Goal: Check status: Check status

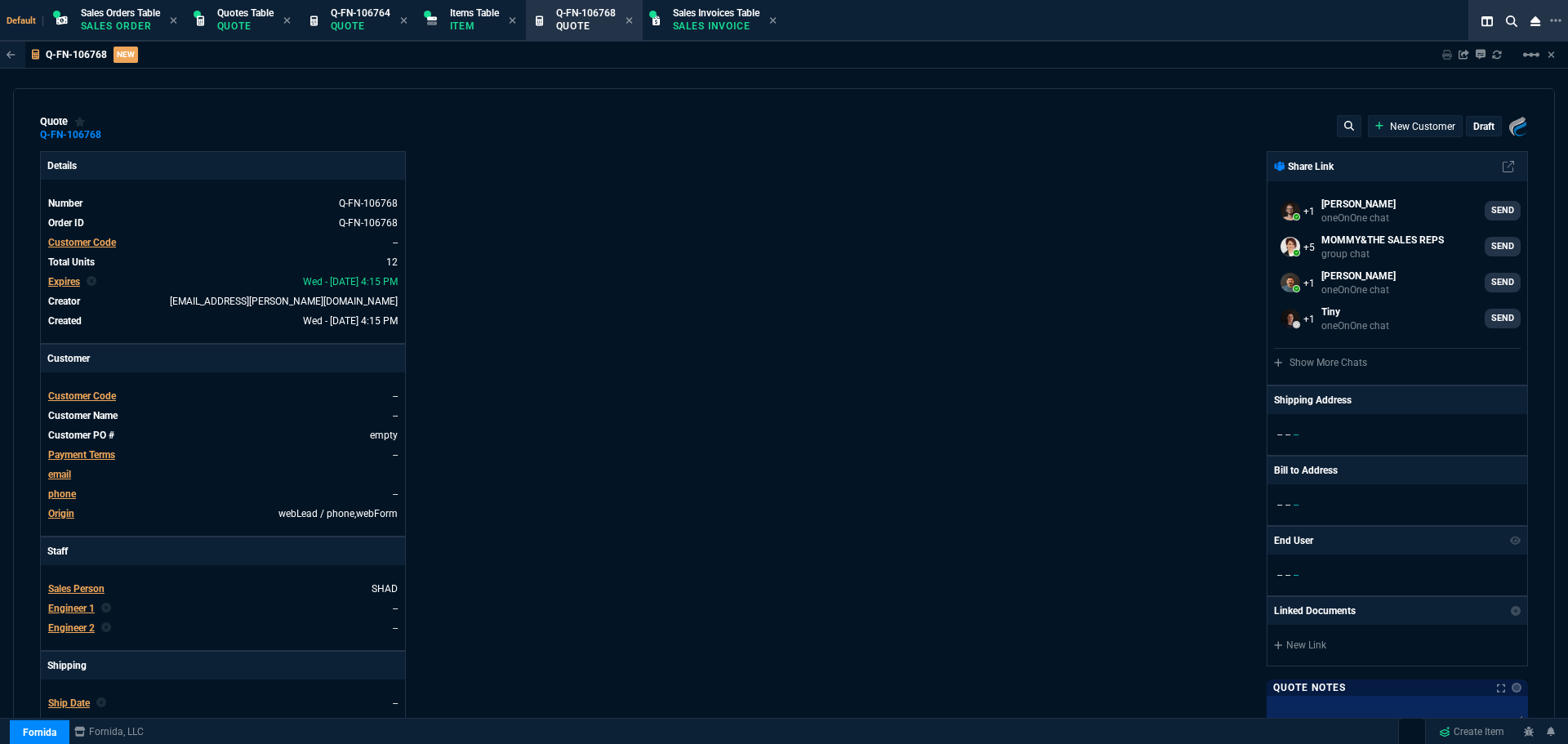
select select "4: SHAD"
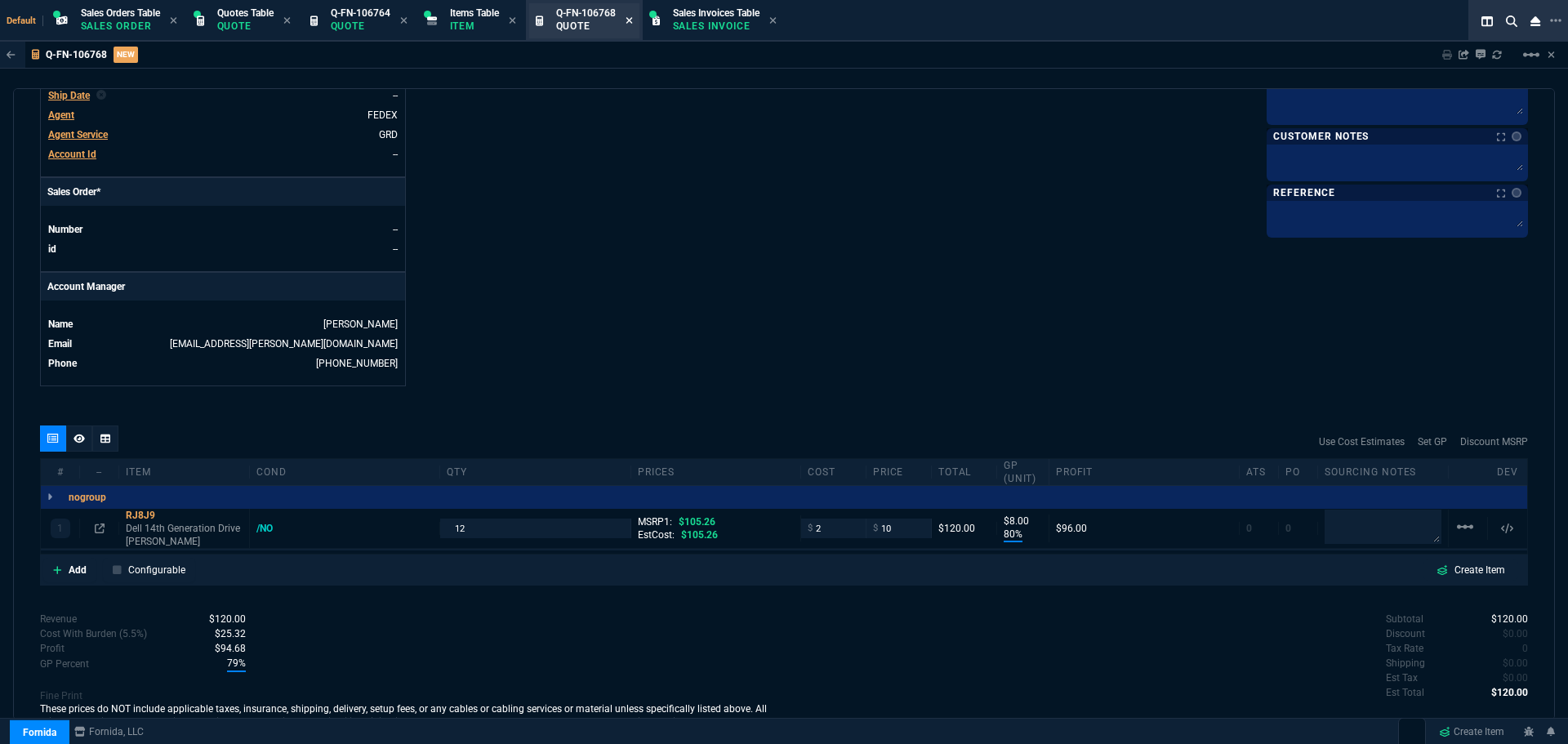
click at [632, 23] on icon at bounding box center [628, 19] width 6 height 6
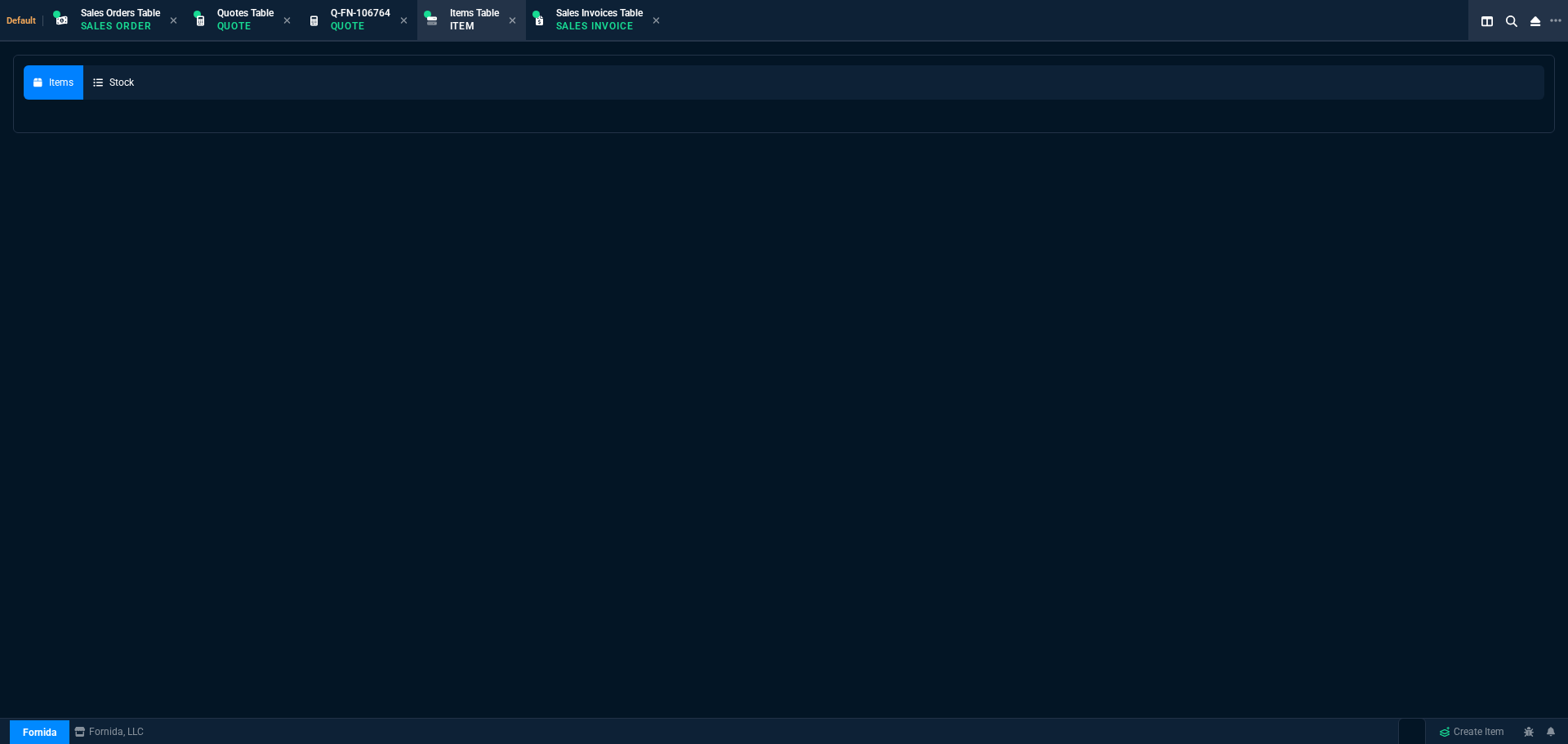
select select
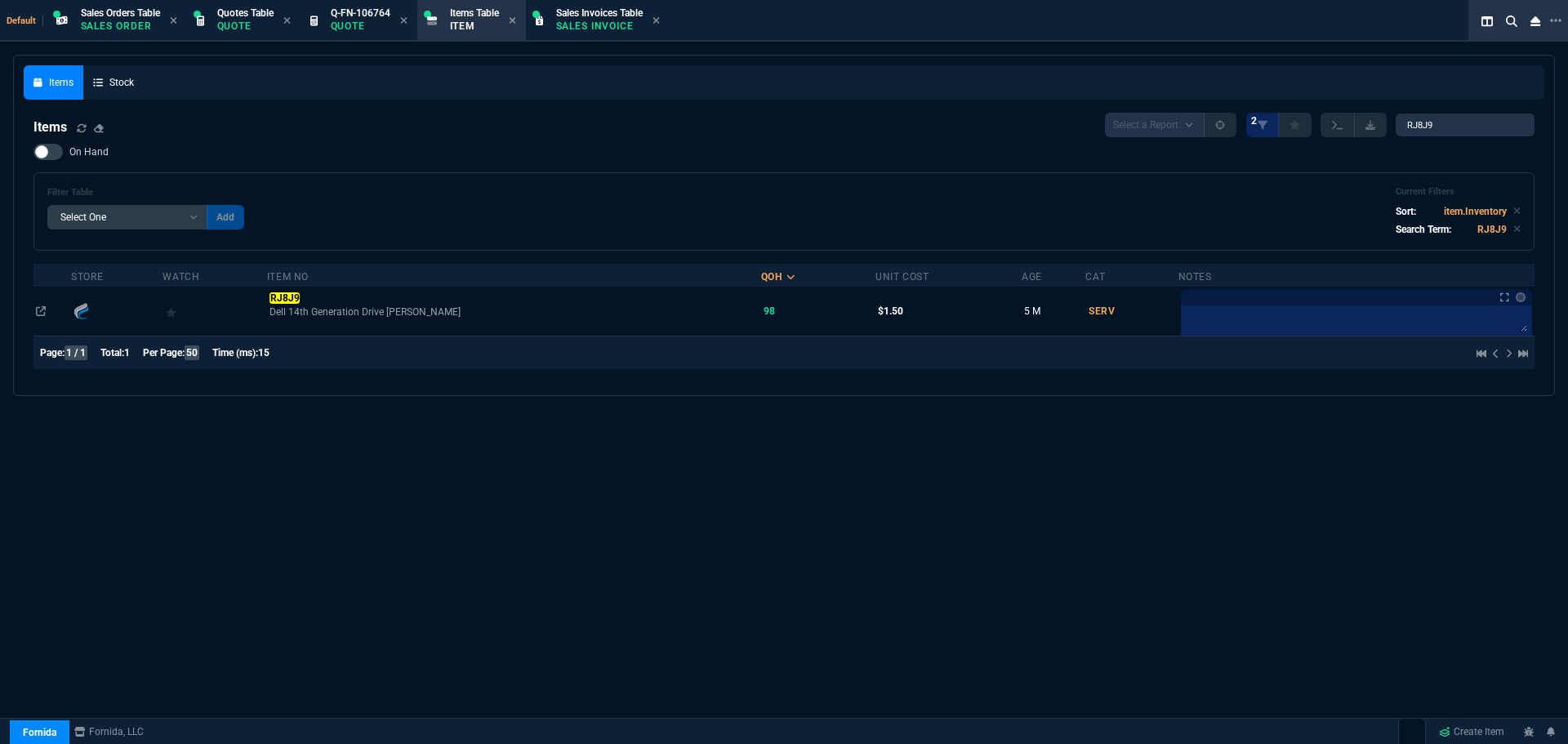
click at [633, 23] on p "Sales Invoice" at bounding box center [597, 26] width 82 height 13
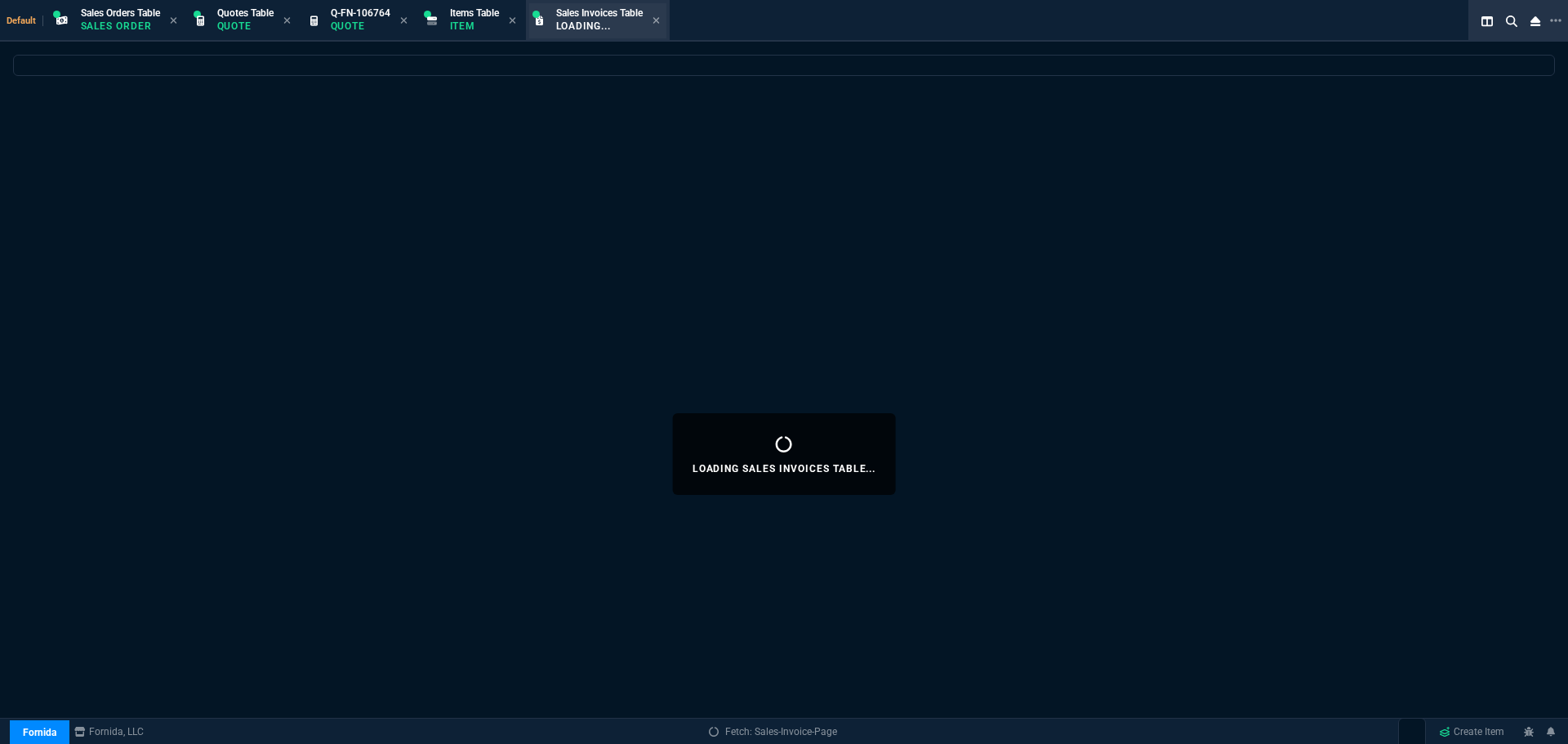
select select
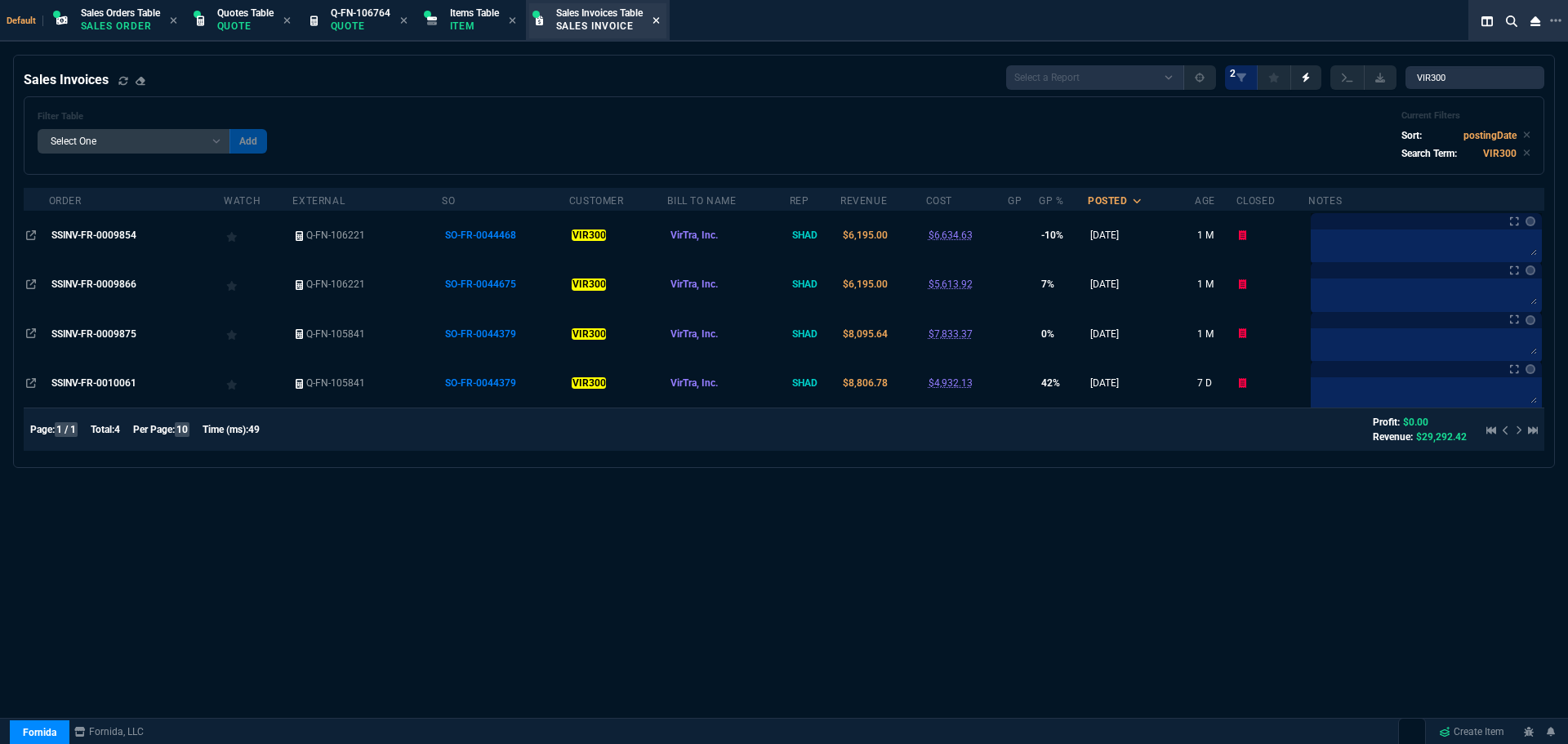
click at [660, 20] on icon at bounding box center [656, 20] width 7 height 10
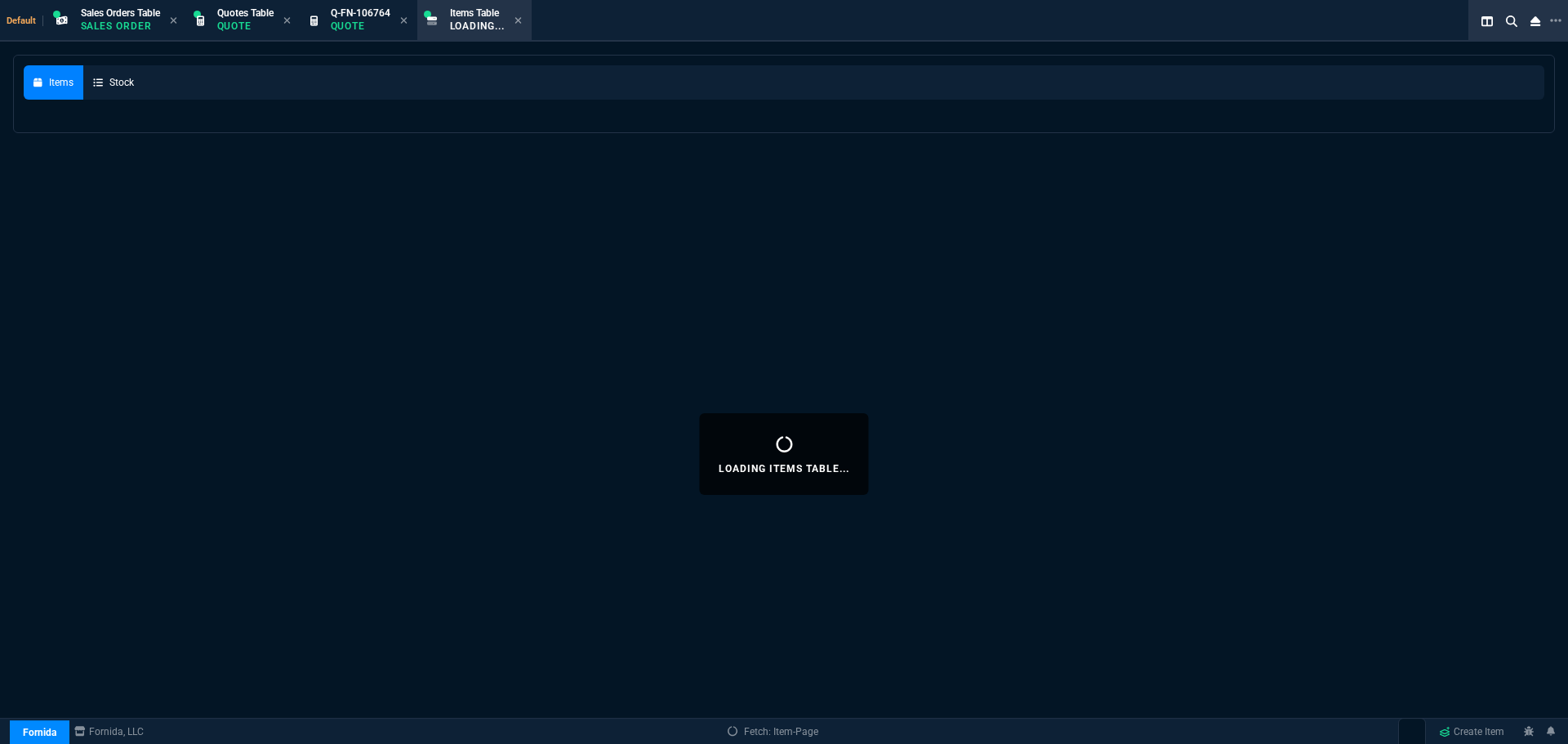
select select
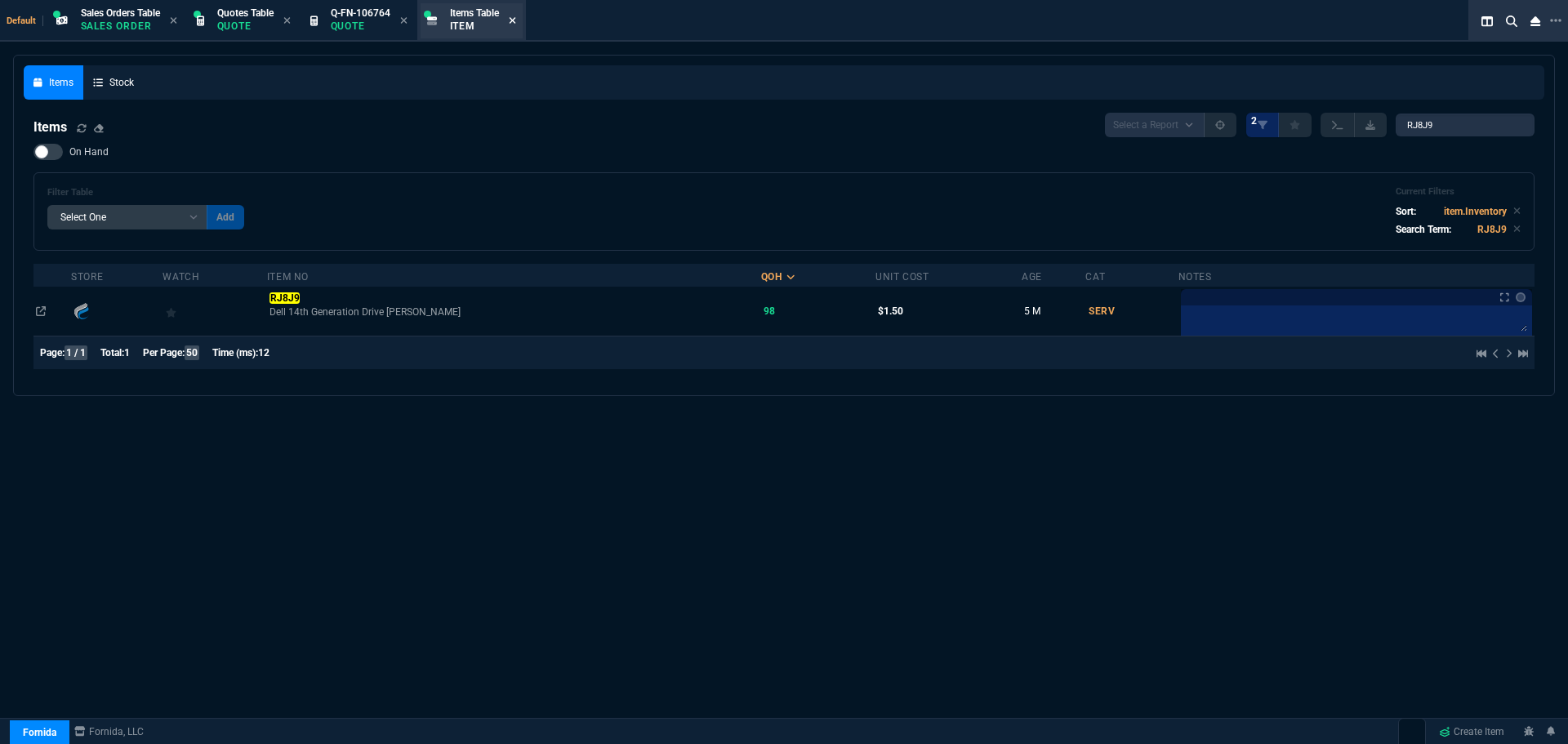
click at [515, 21] on icon at bounding box center [511, 19] width 6 height 6
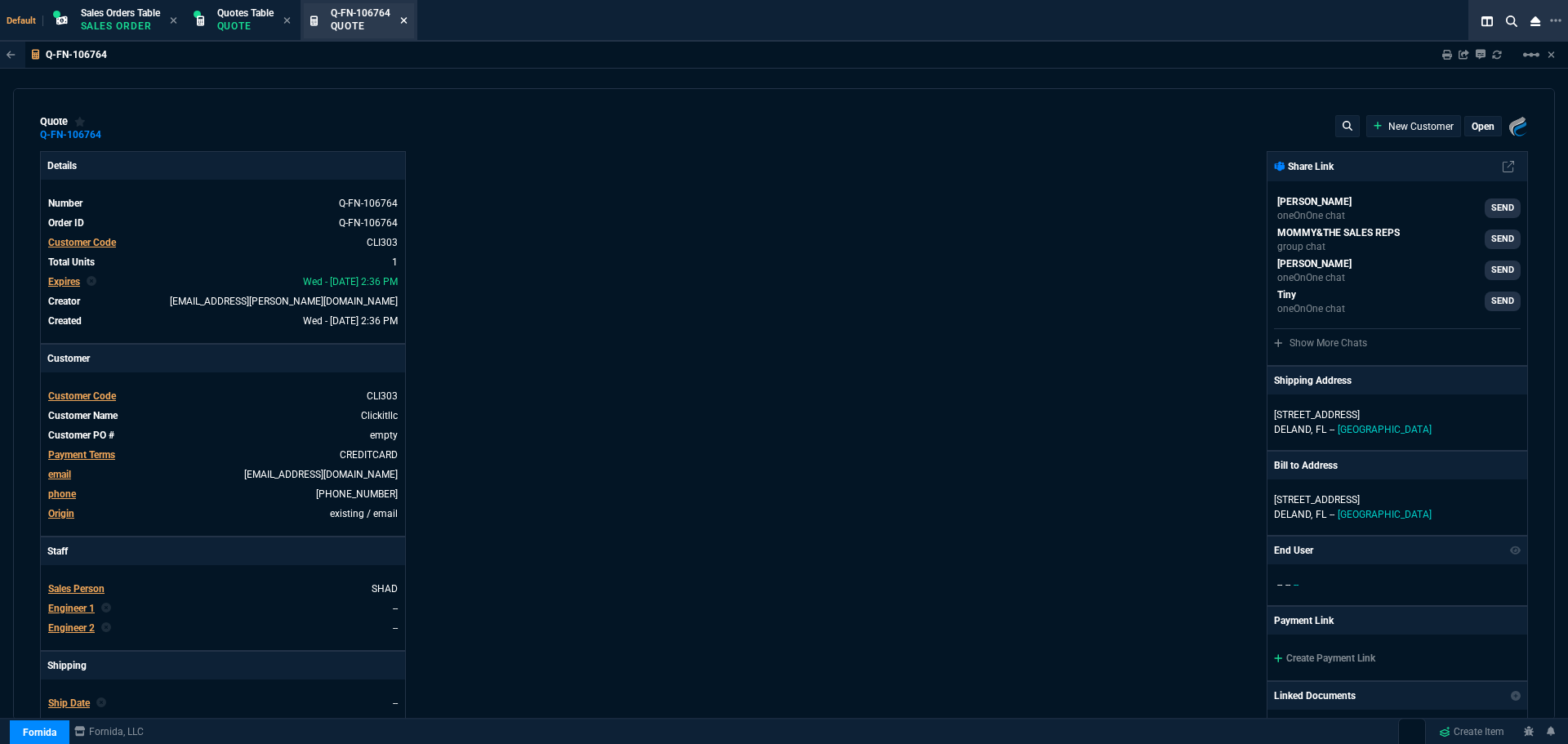
type input "15"
type input "77"
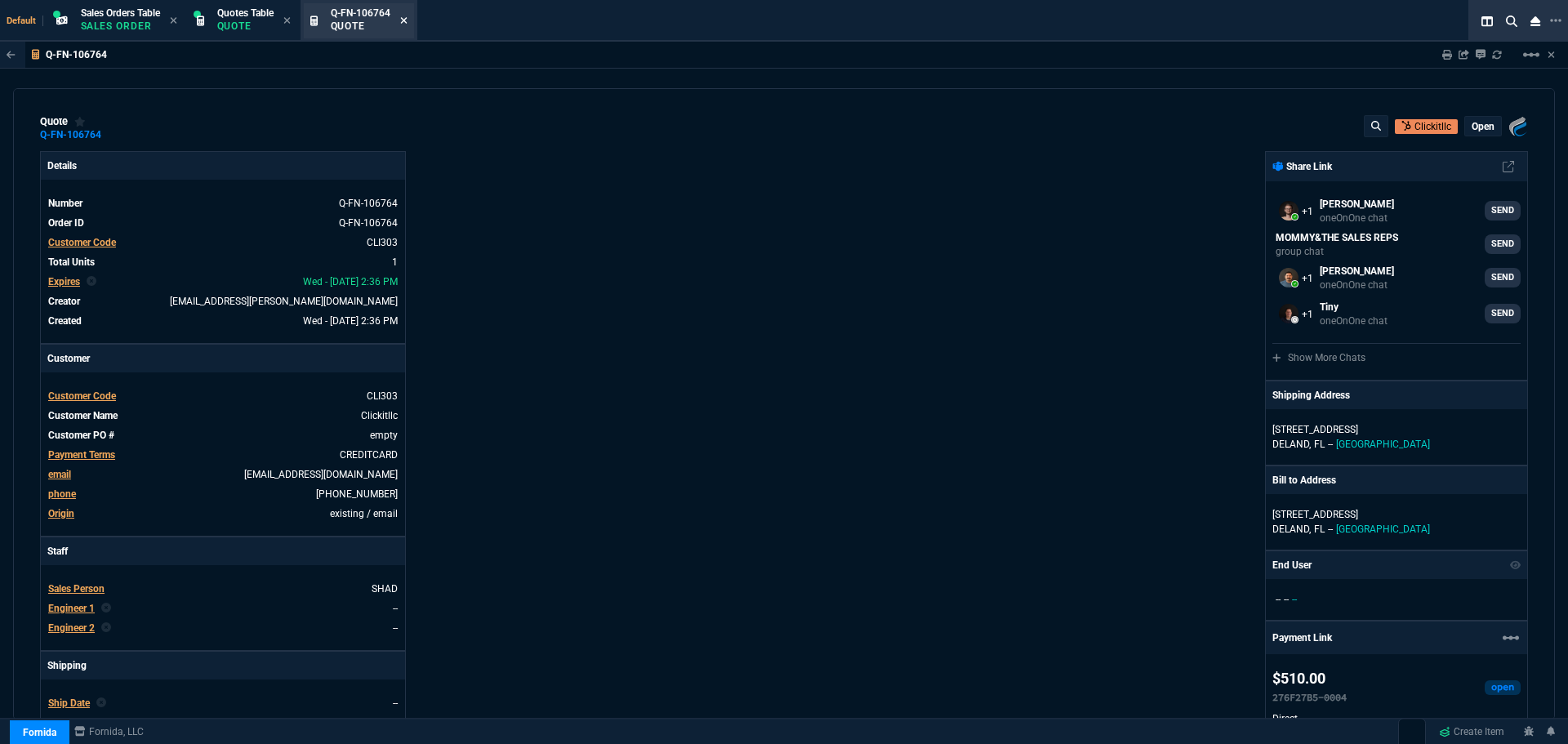
type input "699"
type input "27"
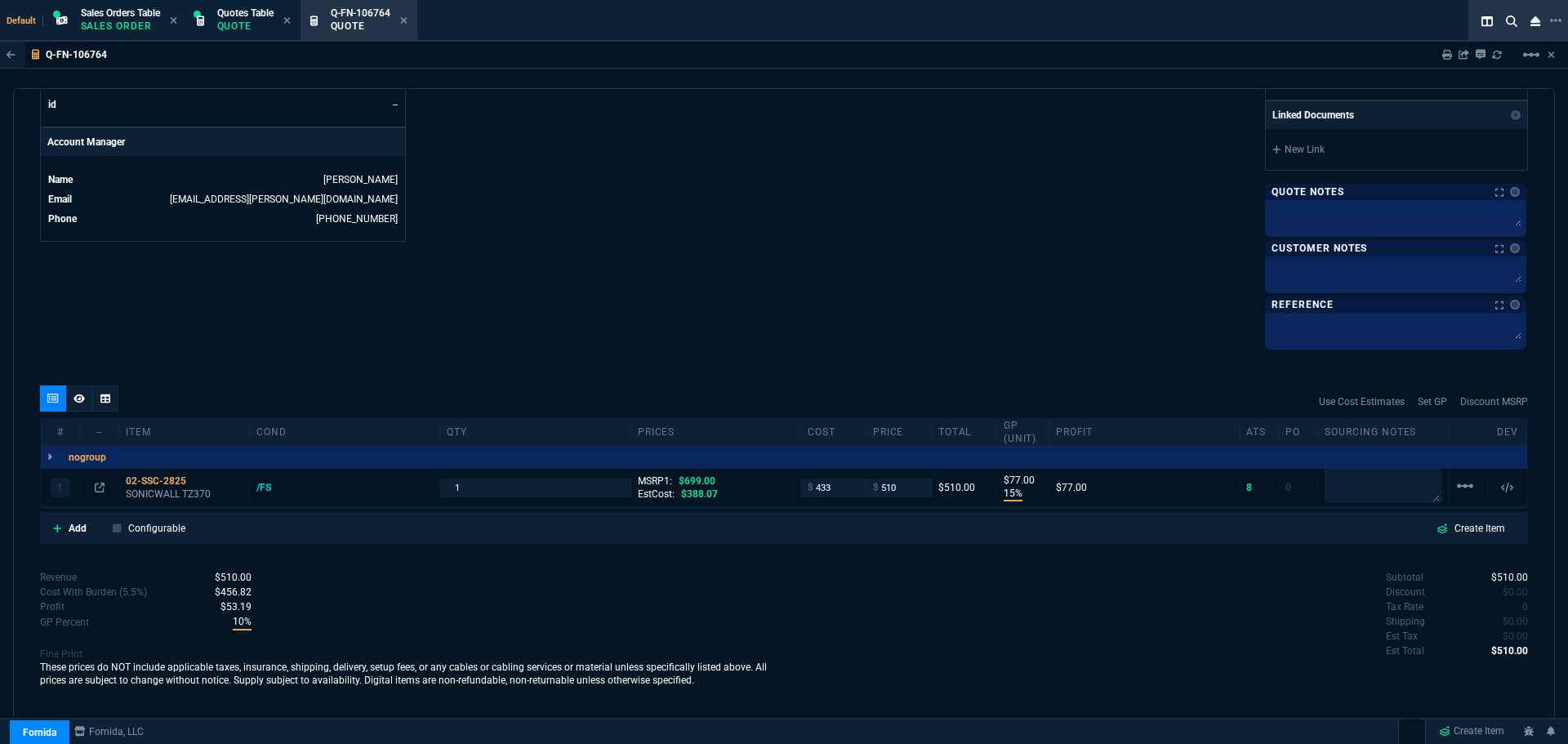
scroll to position [181, 0]
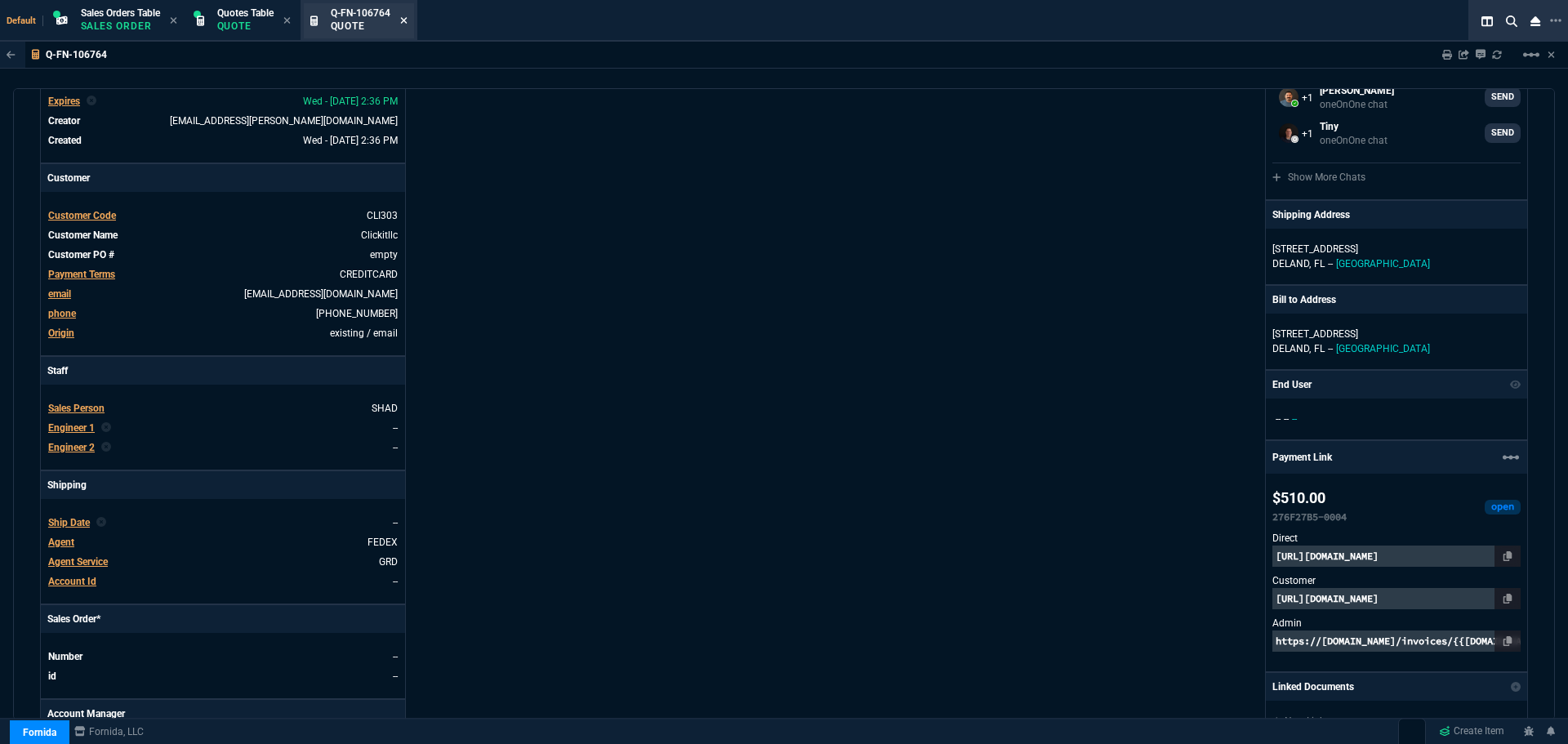
click at [406, 21] on icon at bounding box center [403, 19] width 6 height 6
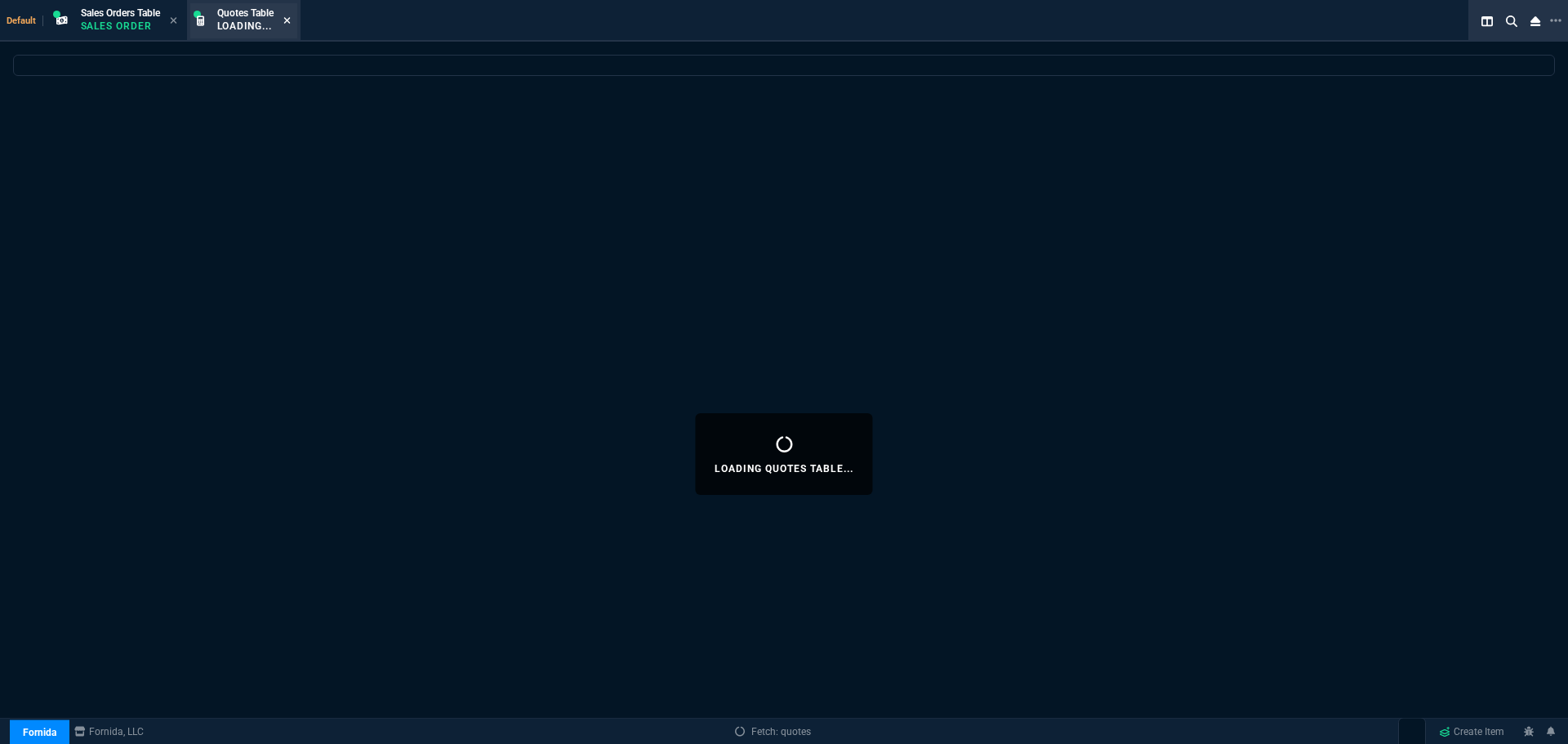
click at [290, 24] on icon at bounding box center [287, 20] width 7 height 10
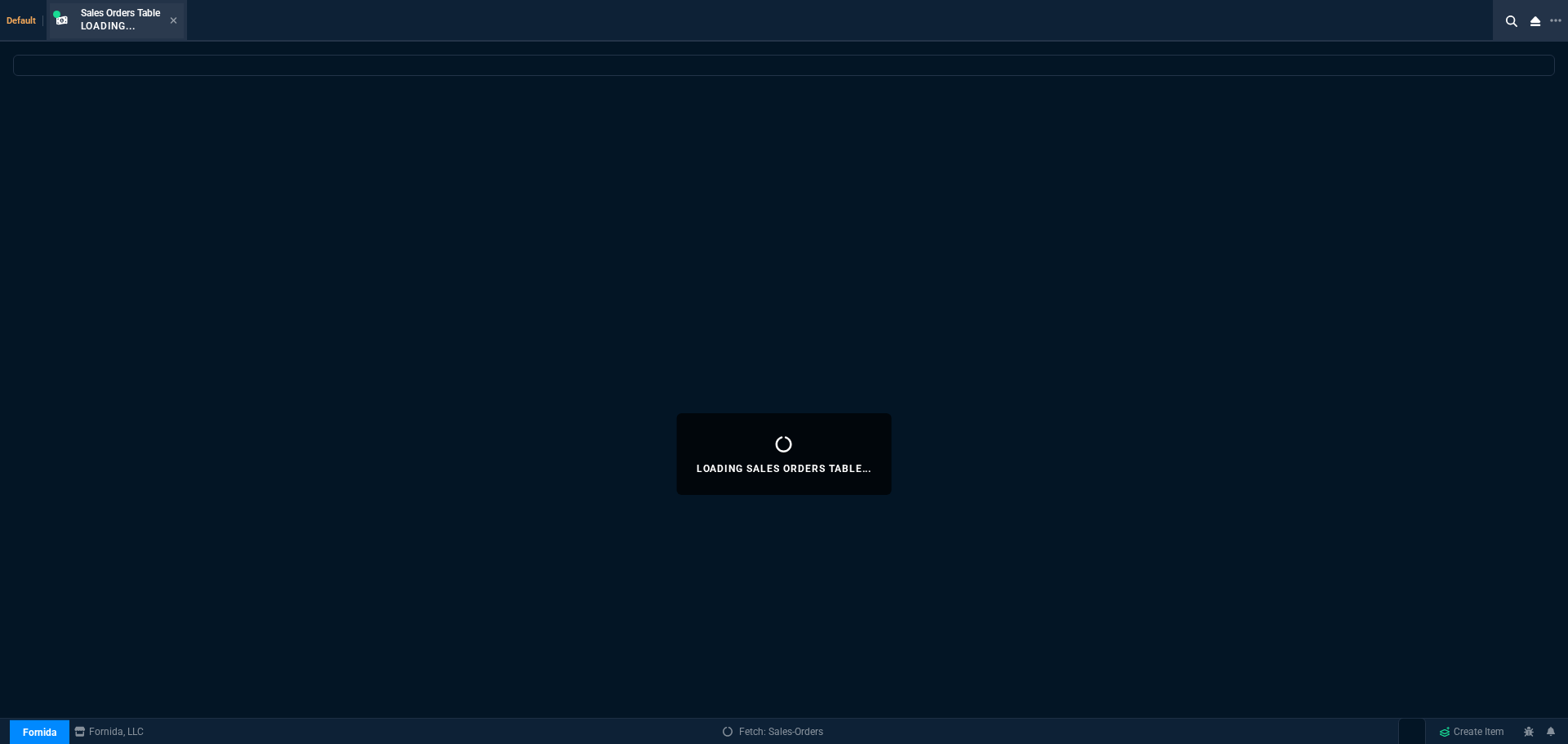
select select
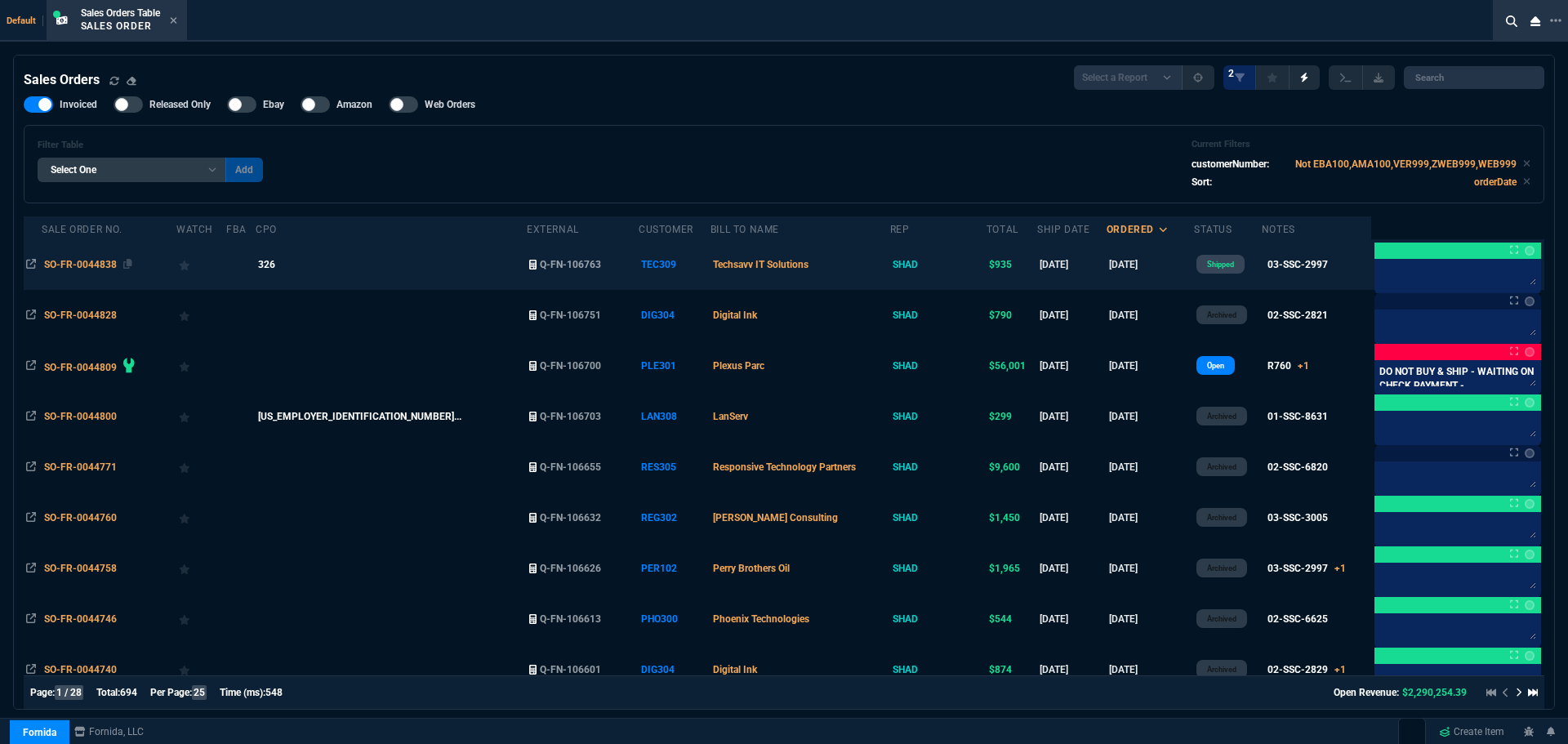
click at [74, 267] on span "SO-FR-0044838" at bounding box center [81, 264] width 72 height 11
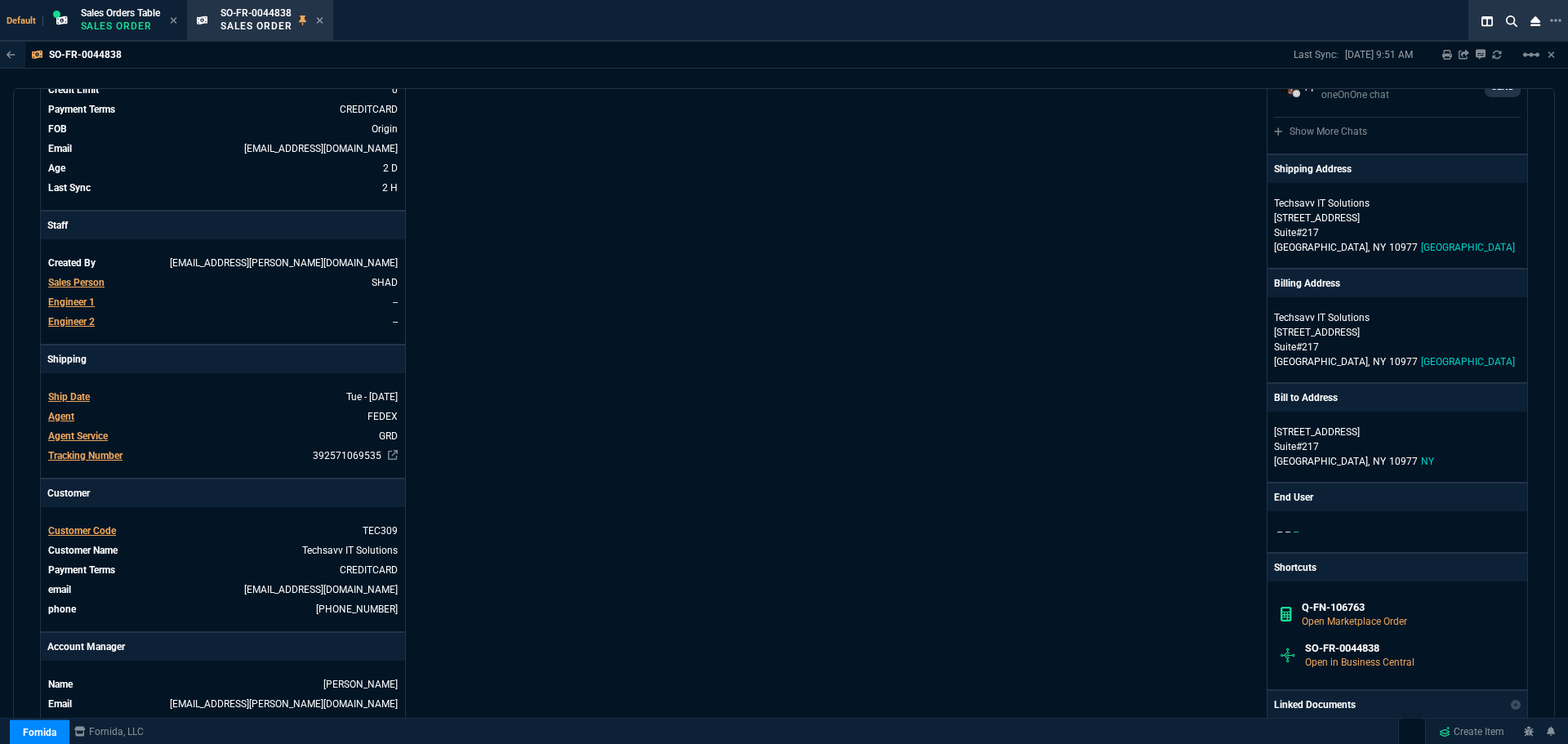
scroll to position [327, 0]
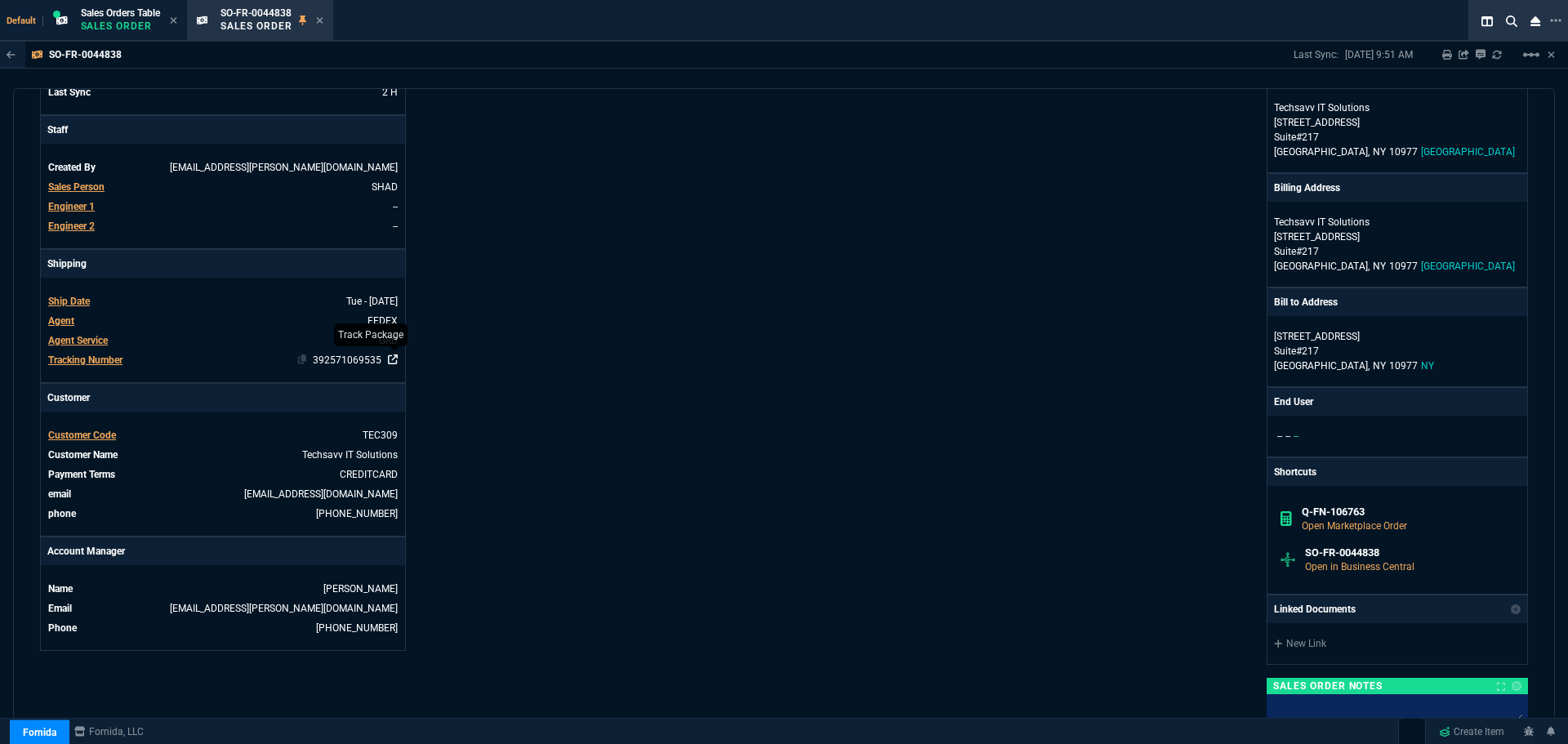
click at [395, 358] on icon at bounding box center [392, 359] width 10 height 10
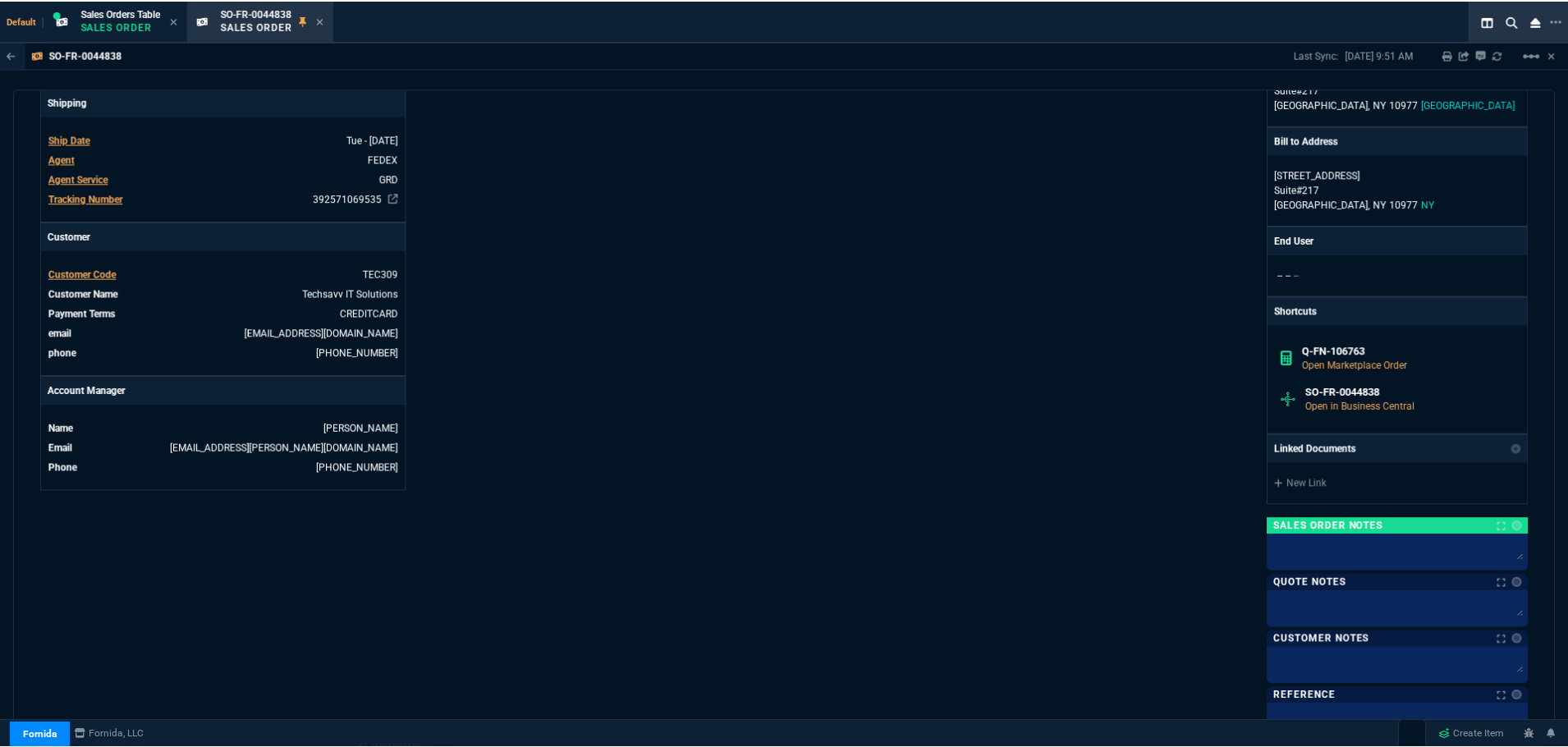
scroll to position [492, 0]
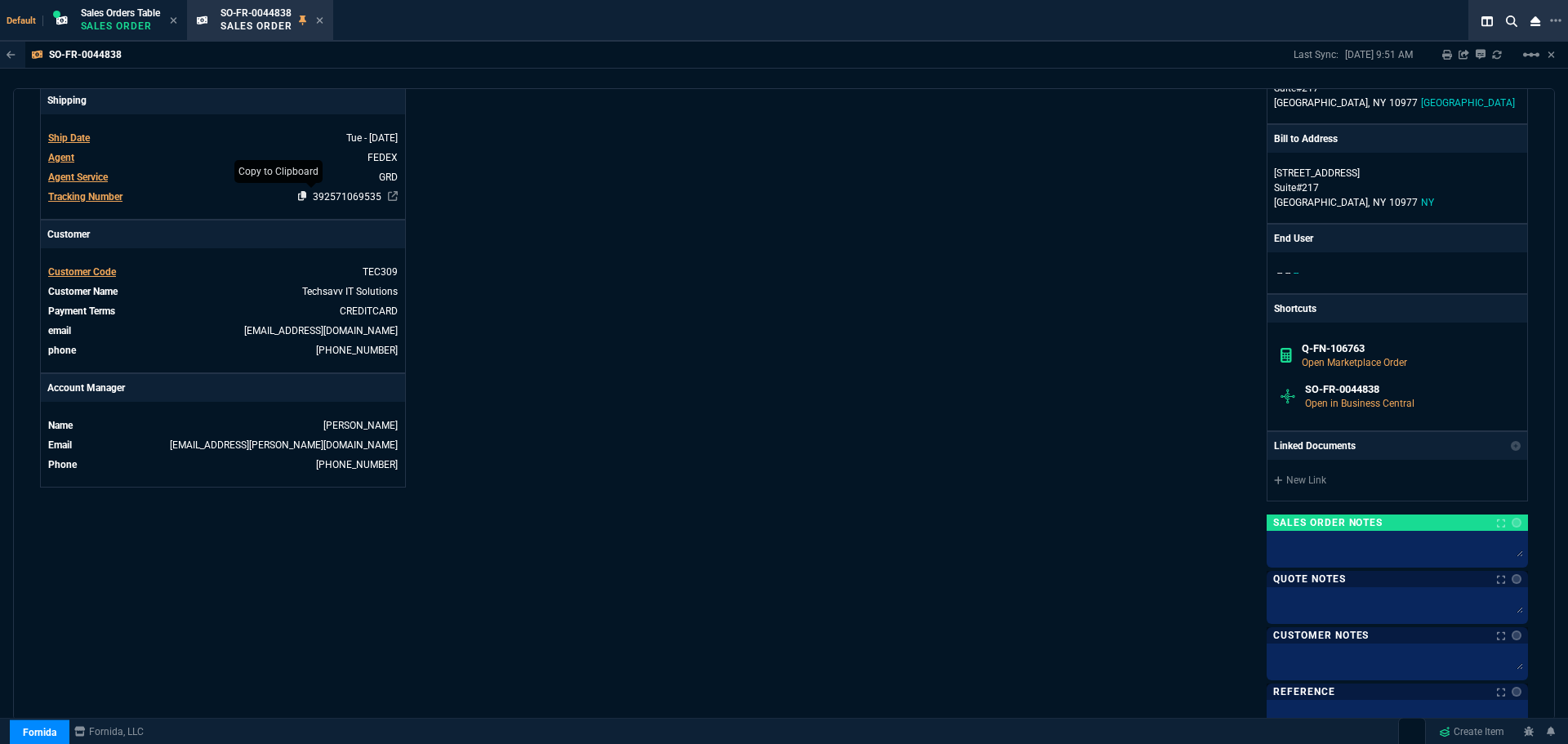
click at [298, 194] on icon at bounding box center [302, 196] width 9 height 10
click at [323, 17] on icon at bounding box center [320, 20] width 7 height 10
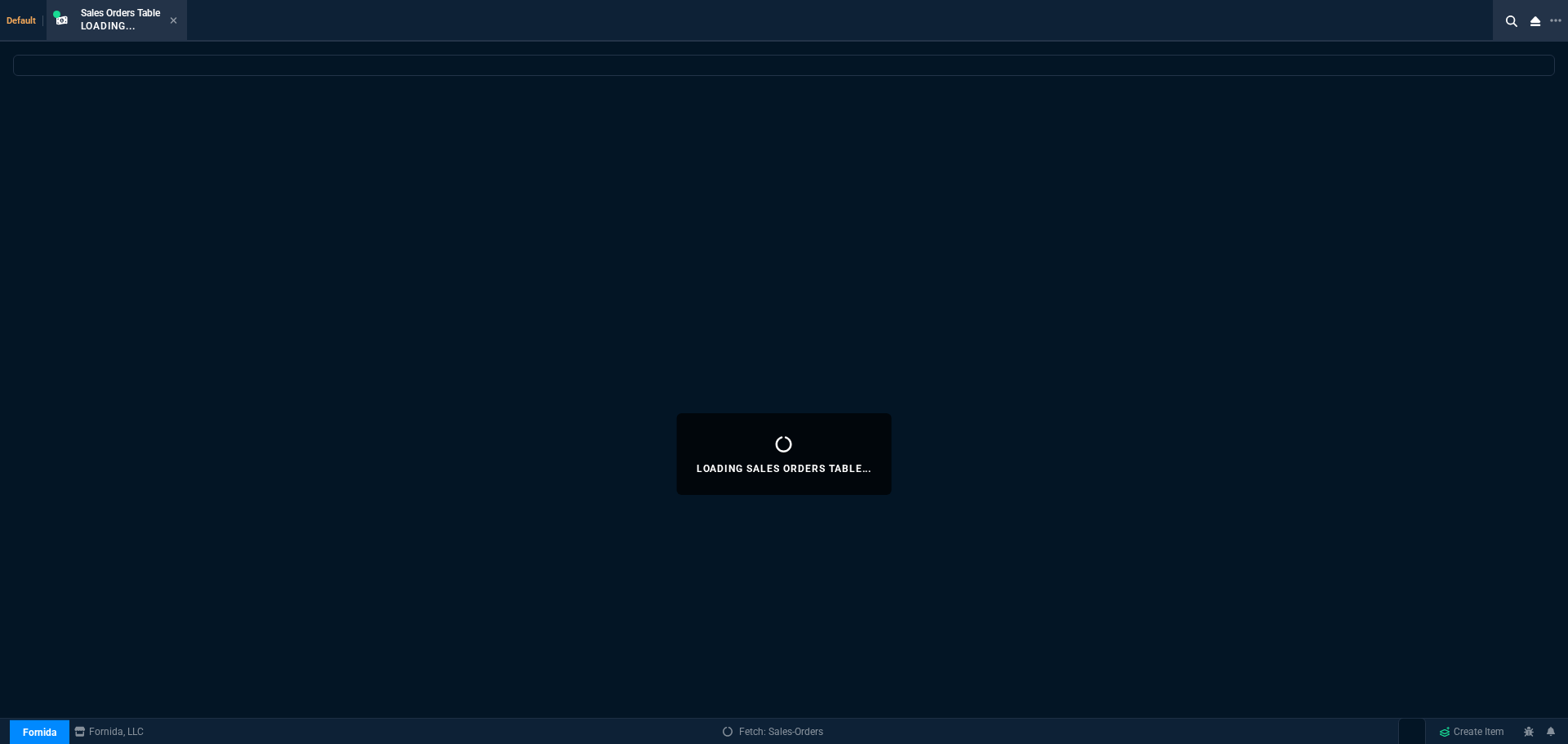
select select
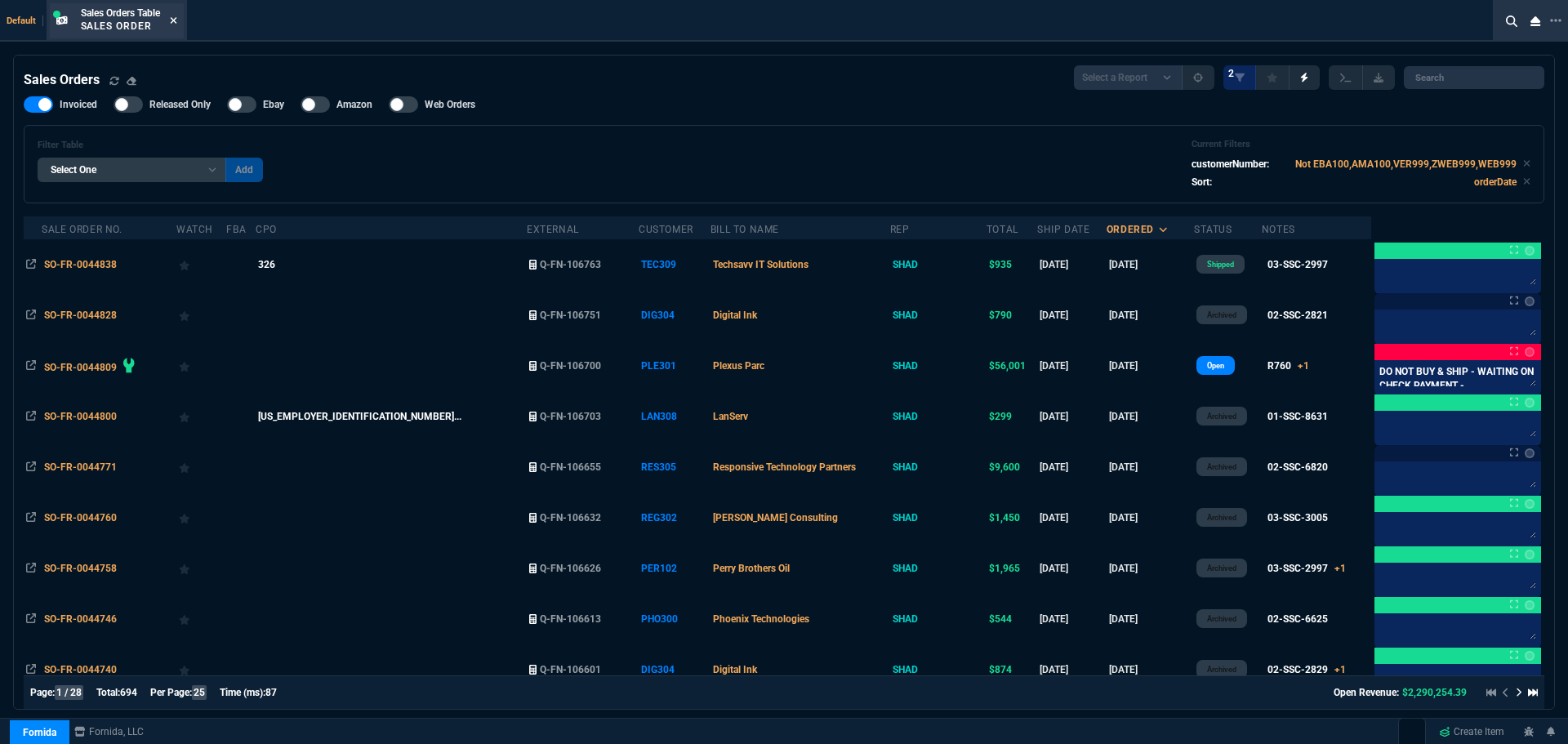
click at [176, 21] on icon at bounding box center [173, 19] width 6 height 6
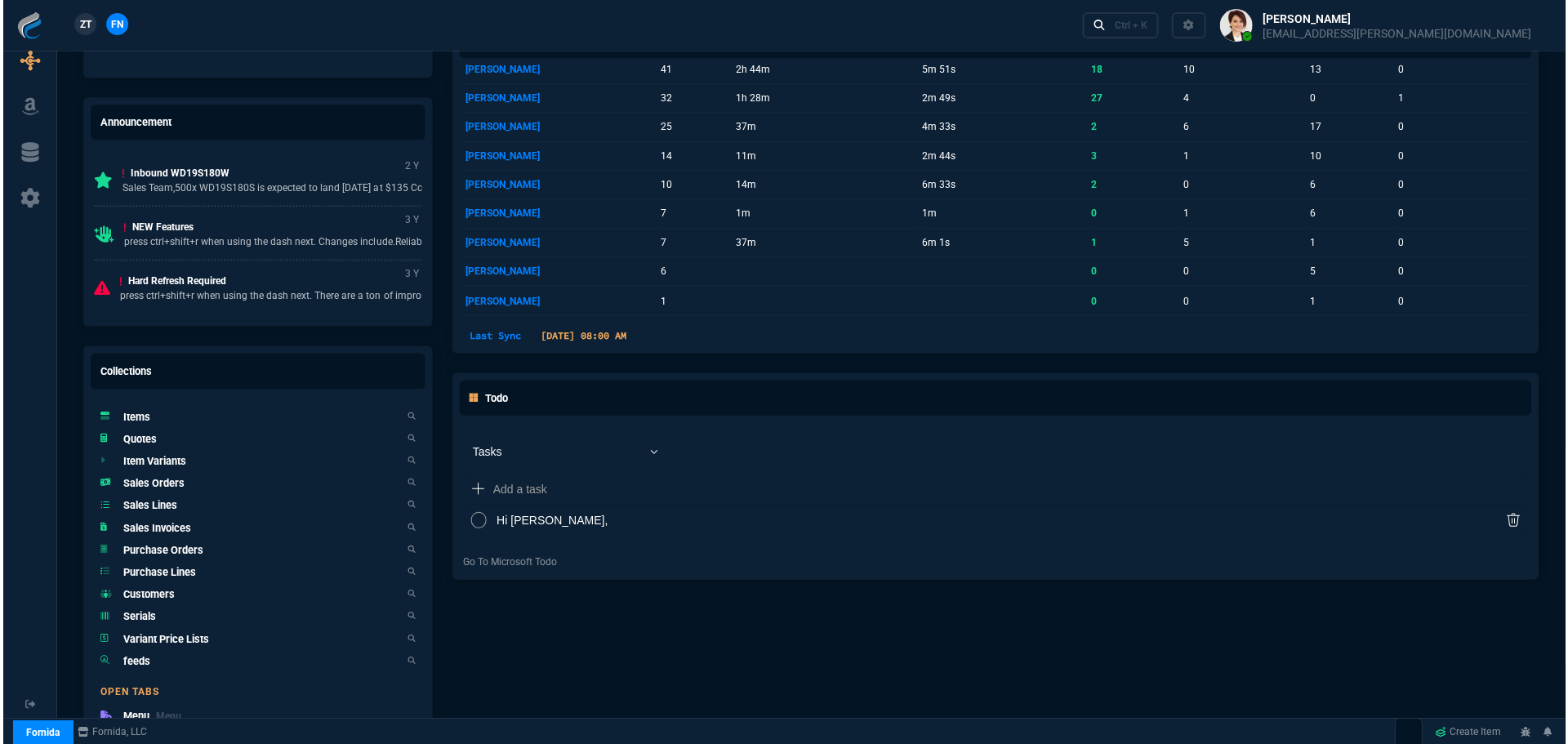
scroll to position [816, 0]
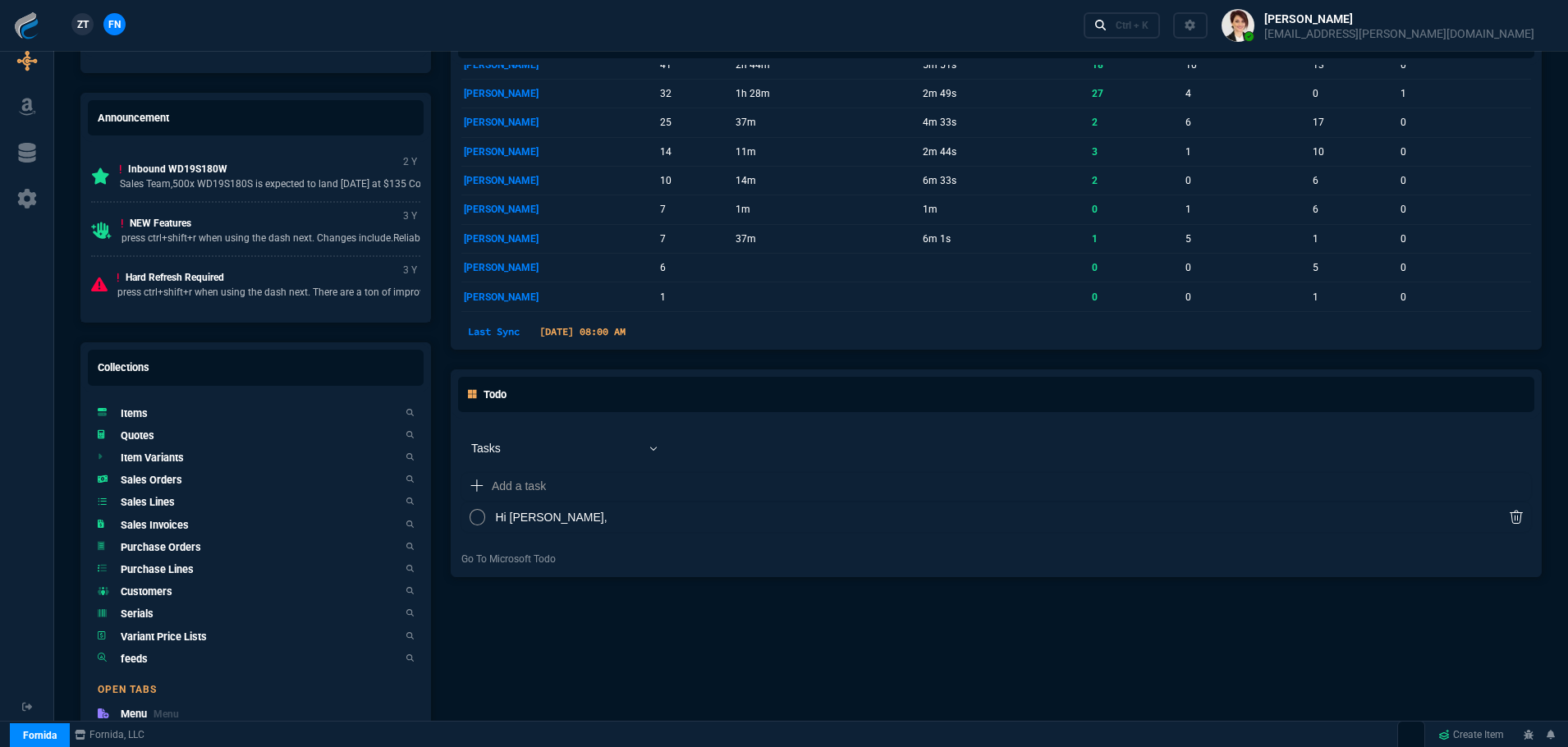
click at [131, 432] on h5 "Quotes" at bounding box center [137, 436] width 34 height 16
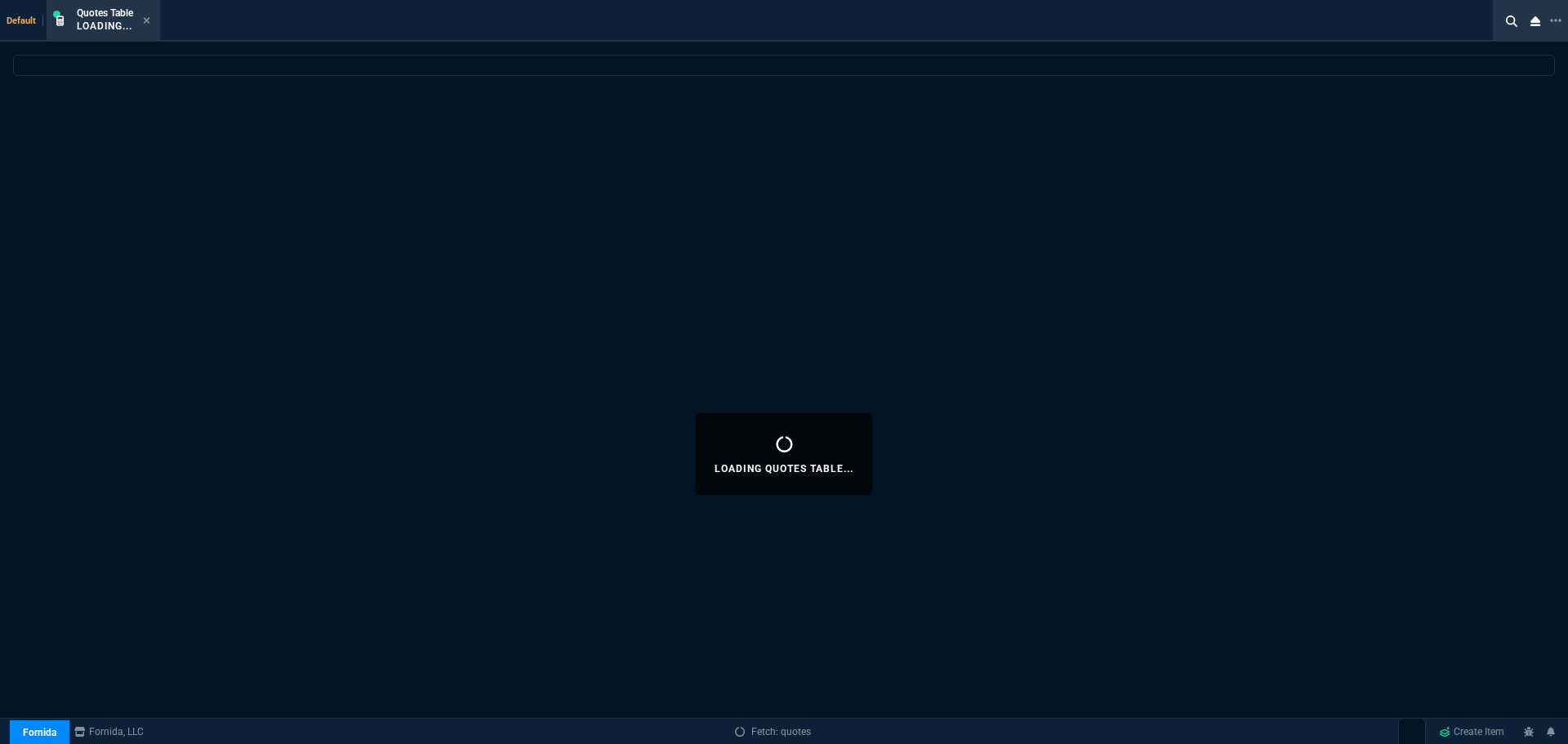
select select
select select "4: SHAD"
select select
select select "4: SHAD"
select select
